Goal: Obtain resource: Obtain resource

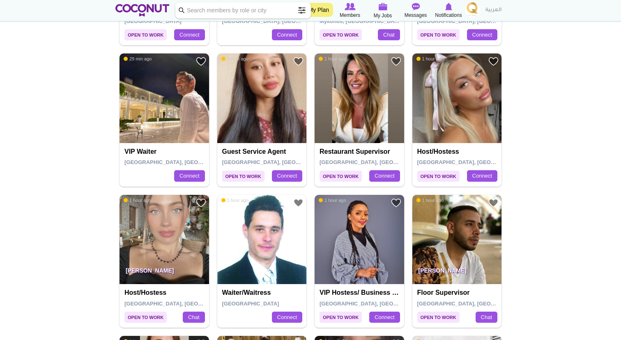
scroll to position [303, 0]
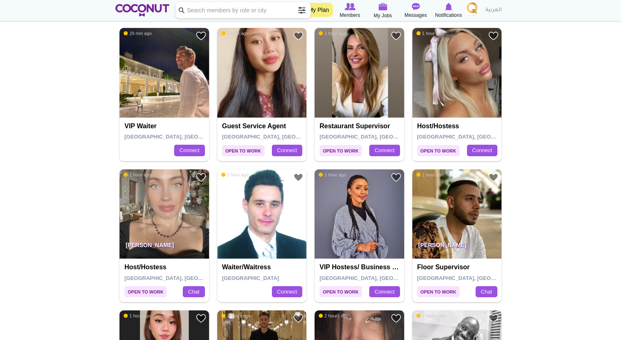
click at [172, 205] on img at bounding box center [164, 214] width 90 height 90
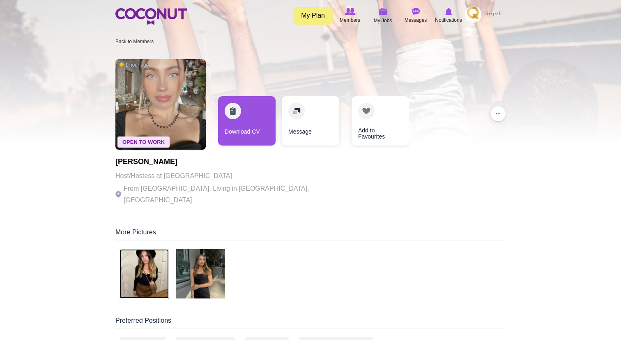
click at [161, 263] on img at bounding box center [143, 273] width 49 height 49
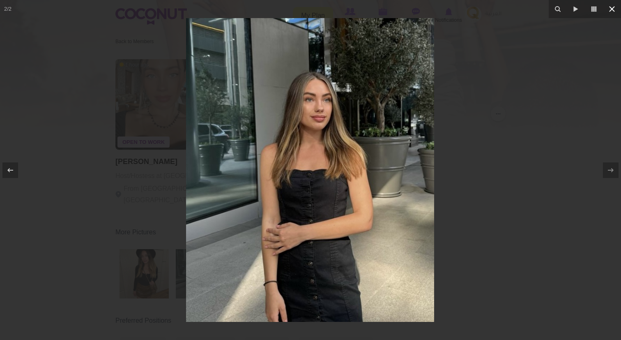
click at [612, 11] on icon at bounding box center [612, 9] width 10 height 10
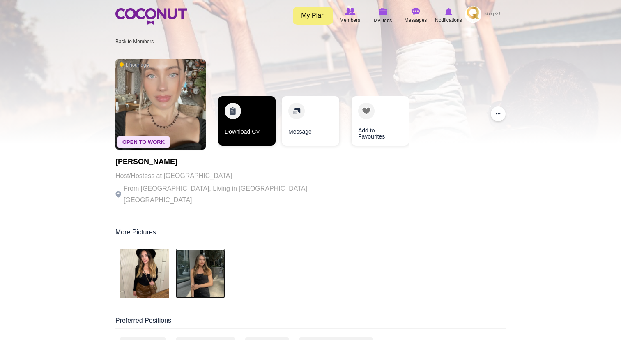
click at [268, 112] on link "Download CV" at bounding box center [246, 120] width 57 height 49
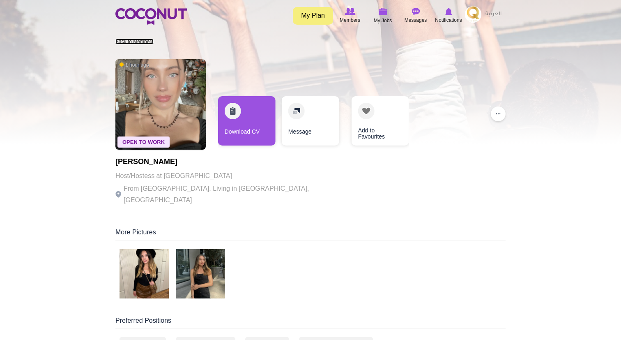
click at [142, 44] on link "Back to Members" at bounding box center [134, 42] width 38 height 6
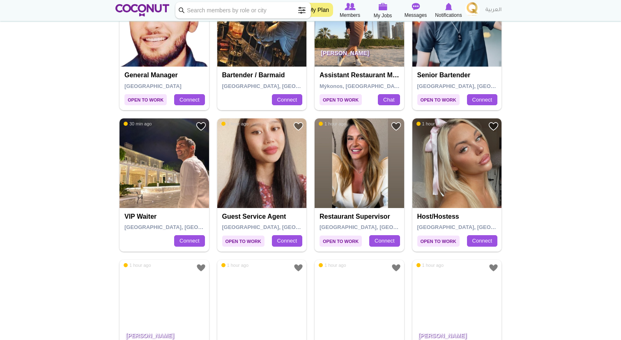
scroll to position [219, 0]
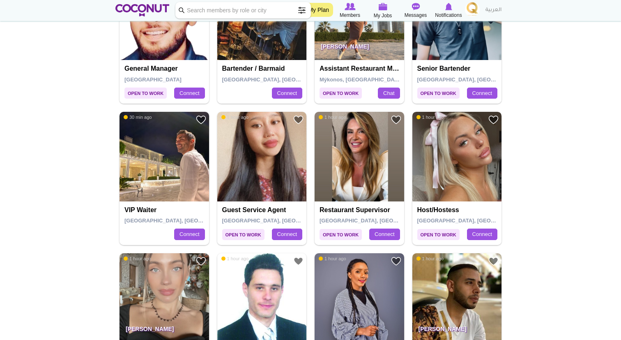
click at [449, 143] on img at bounding box center [457, 157] width 90 height 90
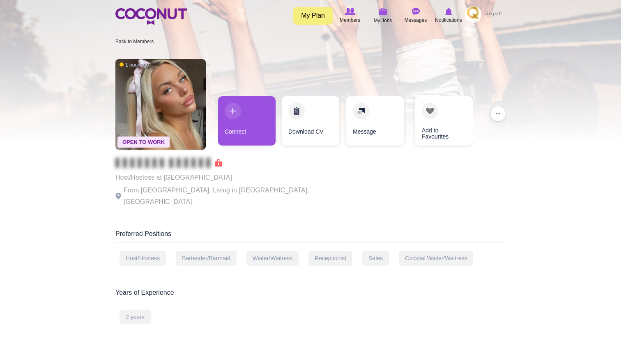
click at [133, 44] on li "Back to Members" at bounding box center [134, 41] width 38 height 13
click at [133, 39] on link "Back to Members" at bounding box center [134, 42] width 38 height 6
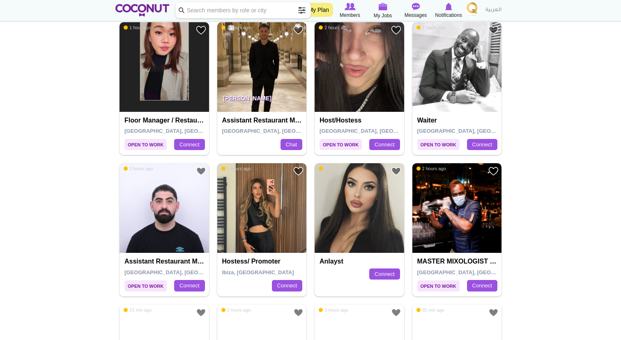
scroll to position [592, 0]
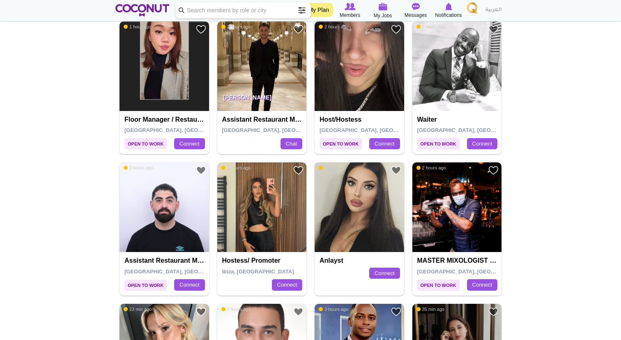
click at [350, 216] on img at bounding box center [360, 207] width 90 height 90
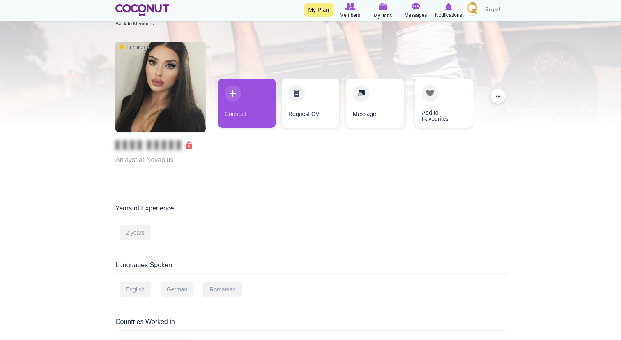
scroll to position [10, 0]
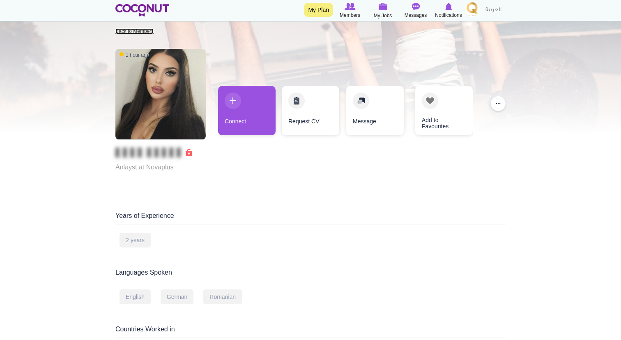
click at [128, 32] on link "Back to Members" at bounding box center [134, 31] width 38 height 6
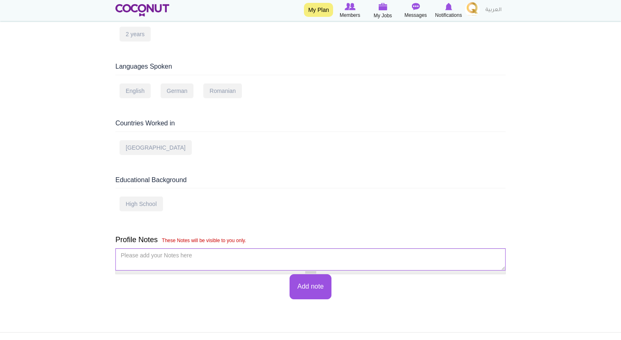
scroll to position [214, 0]
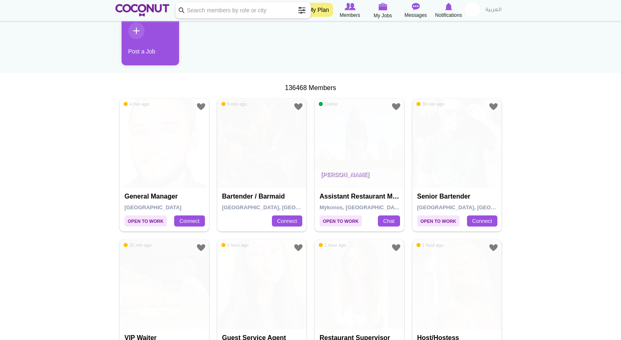
scroll to position [86, 0]
